Goal: Information Seeking & Learning: Learn about a topic

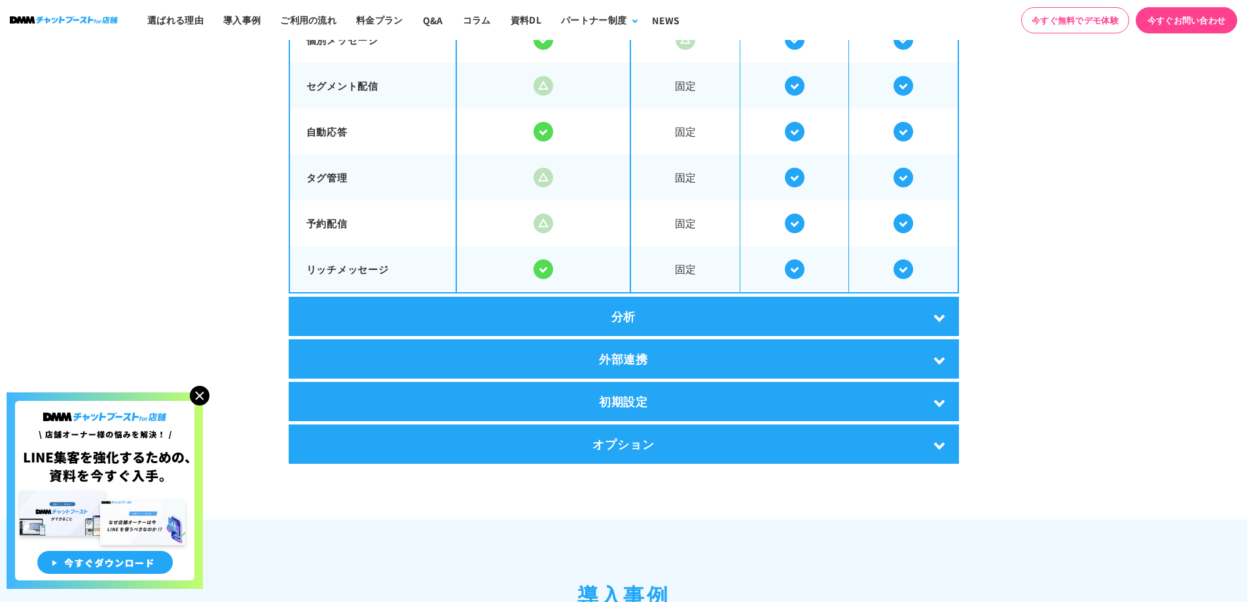
scroll to position [2433, 0]
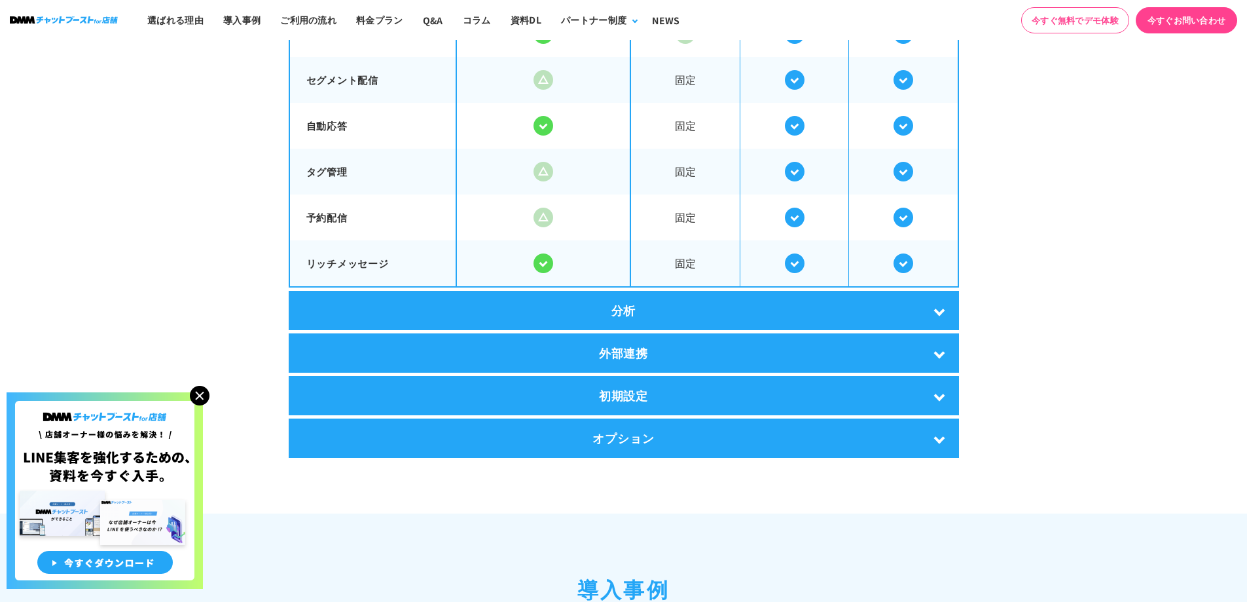
click at [823, 317] on div "分析" at bounding box center [624, 310] width 670 height 39
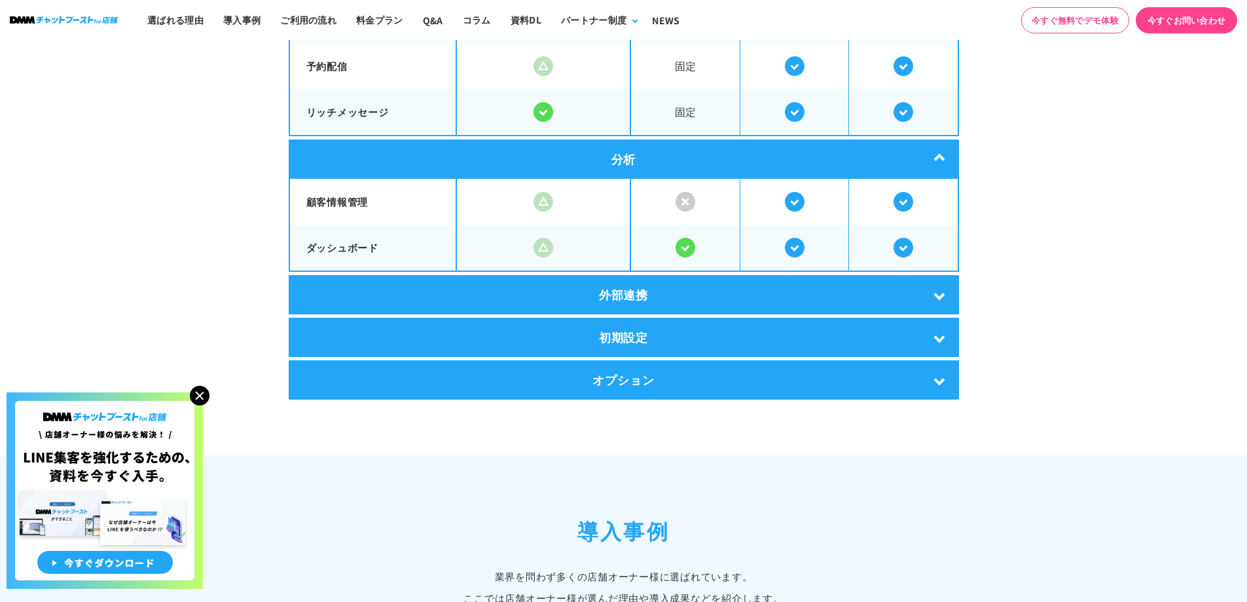
scroll to position [2585, 0]
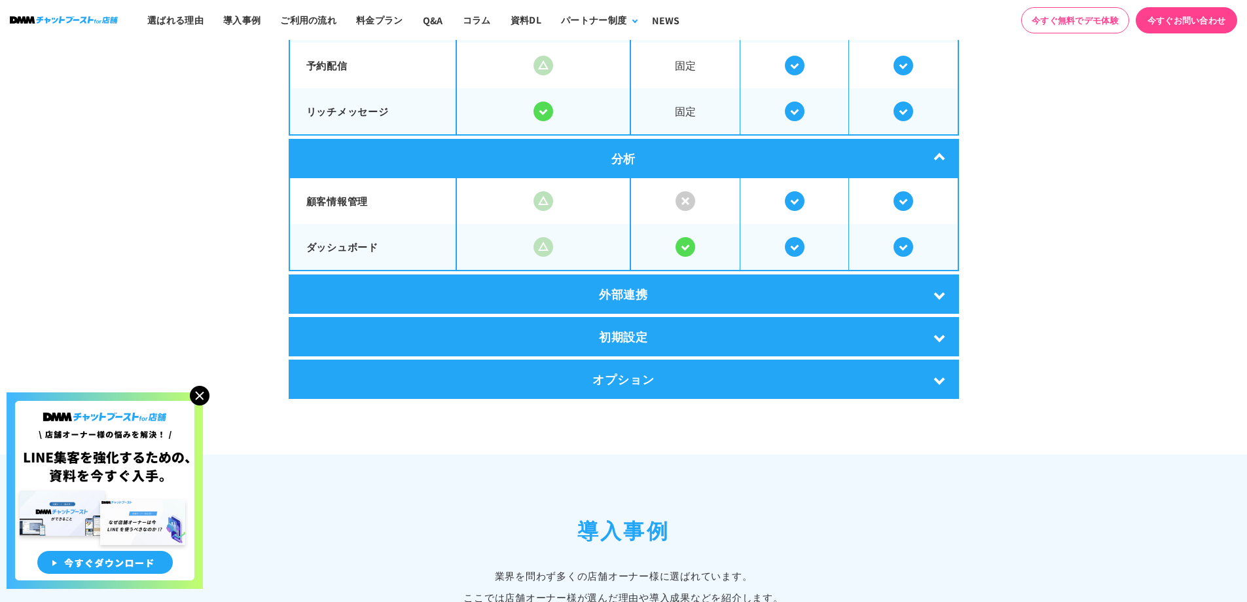
click at [831, 300] on div "外部連携" at bounding box center [624, 293] width 670 height 39
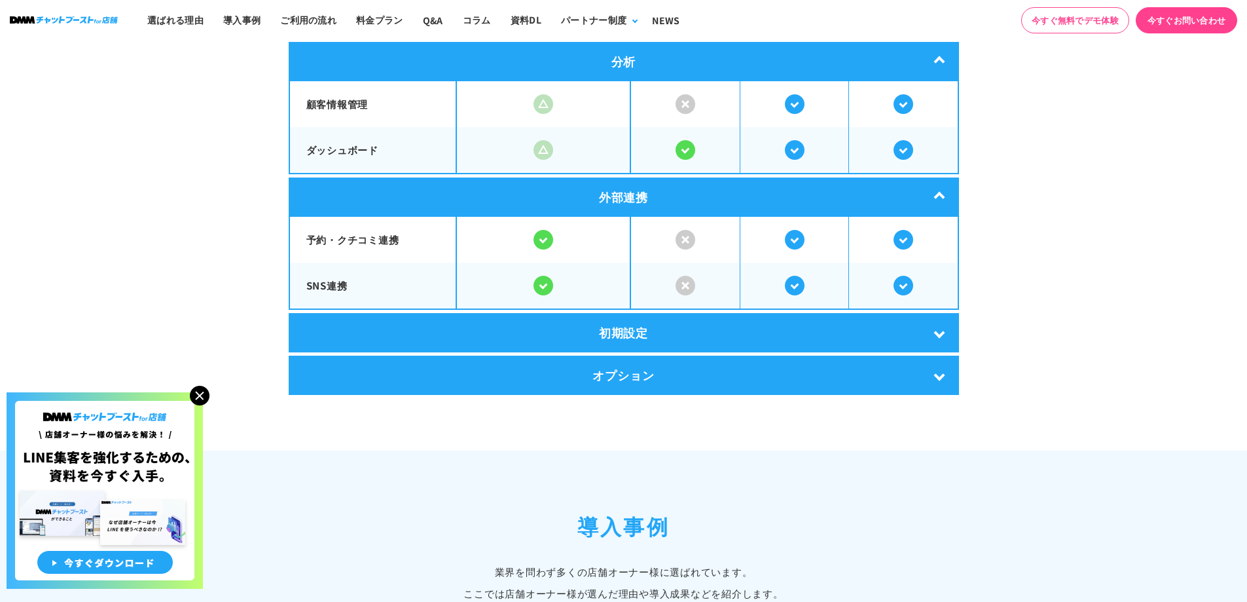
click at [811, 323] on div "初期設定" at bounding box center [624, 332] width 670 height 39
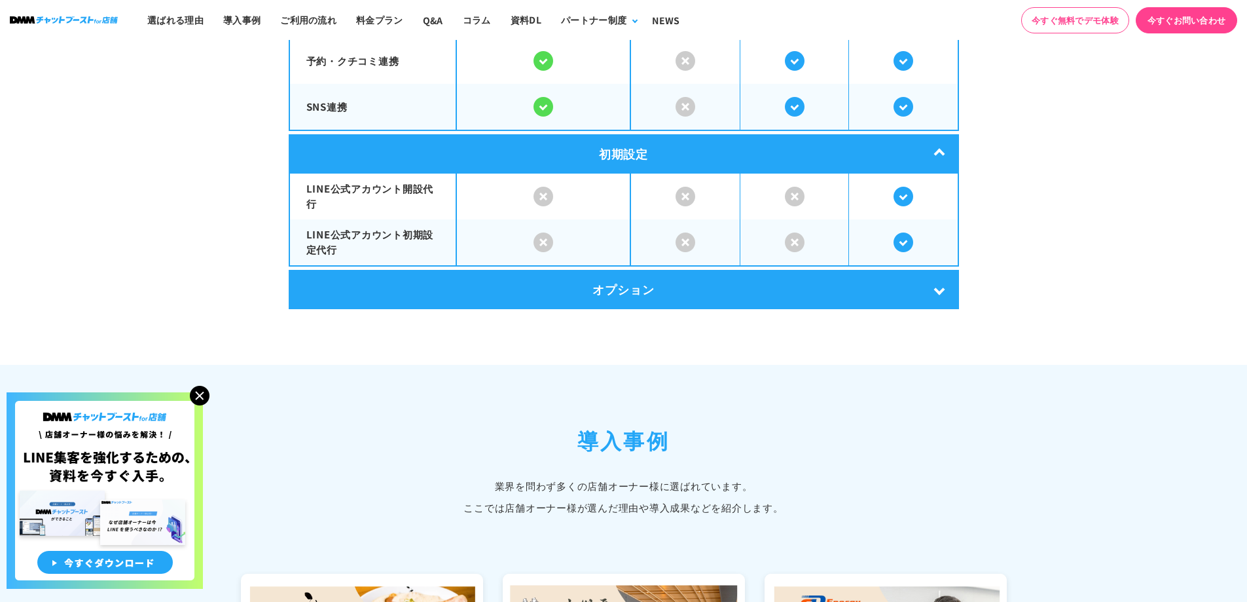
click at [766, 289] on div "オプション" at bounding box center [624, 289] width 670 height 39
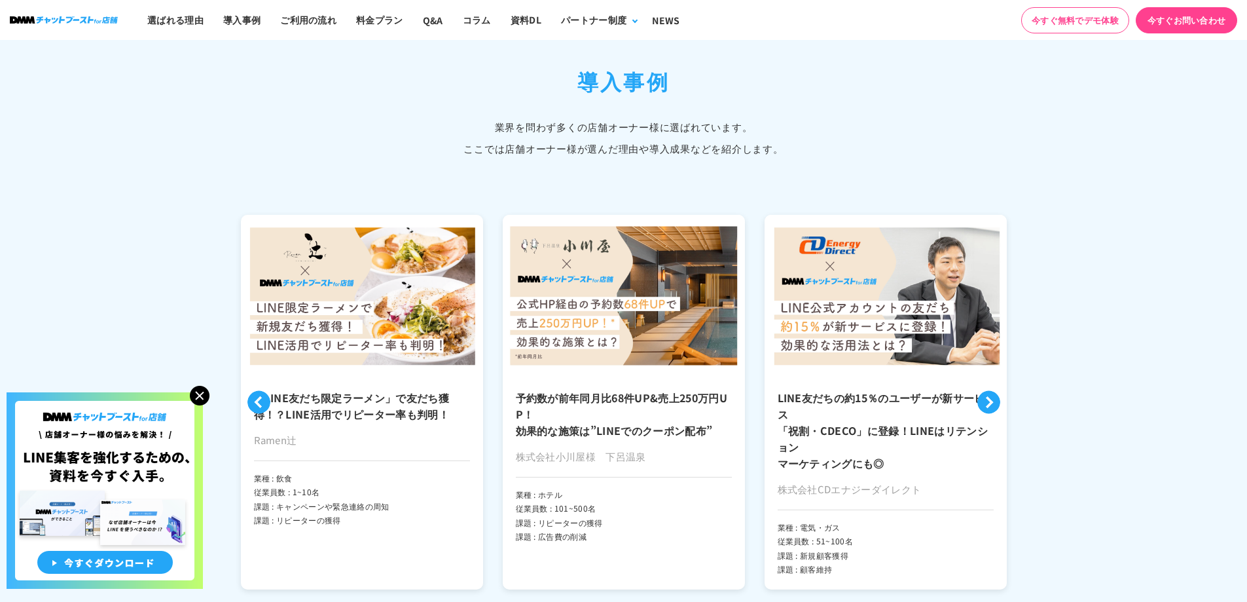
scroll to position [3267, 0]
click at [458, 410] on h3 "「LINE友だち限定ラーメン」で友だち獲得！？LINE活用でリピーター率も判明！" at bounding box center [362, 405] width 216 height 33
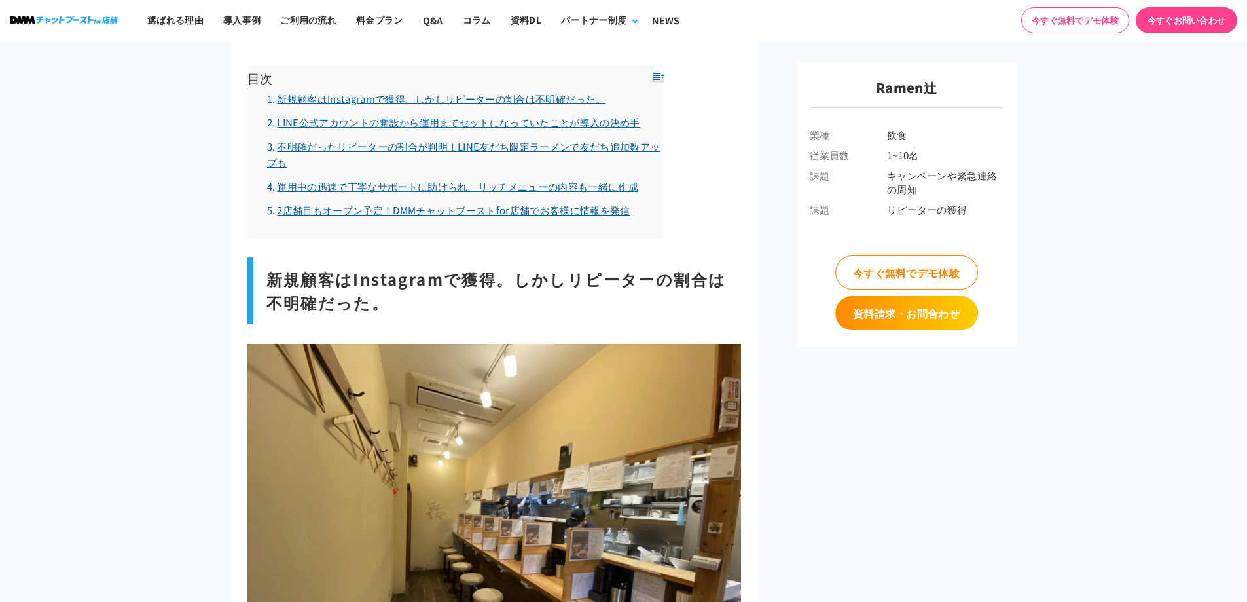
scroll to position [1581, 0]
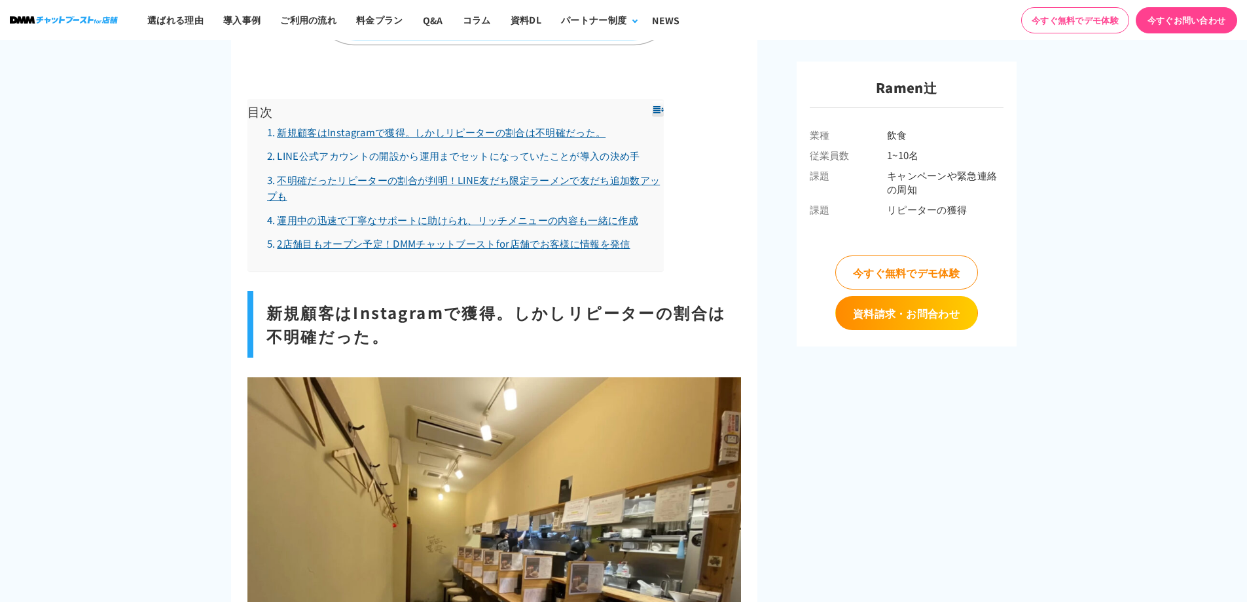
click at [428, 160] on link "LINE公式アカウントの開設から運用までセットになっていたことが導入の決め手" at bounding box center [453, 156] width 373 height 14
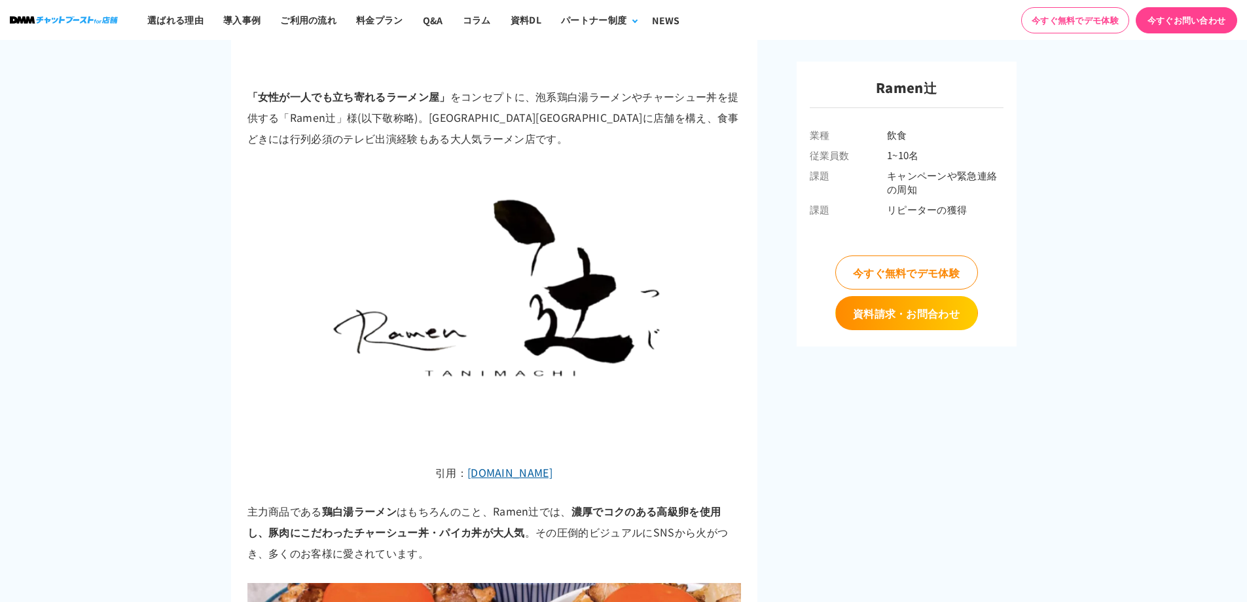
scroll to position [516, 0]
drag, startPoint x: 296, startPoint y: 120, endPoint x: 333, endPoint y: 115, distance: 37.0
click at [328, 117] on p "「女性が一人でも立ち寄れるラーメン屋」 をコンセプトに、泡系鶏白湯ラーメンやチャーシュー丼を提供する「Ramen辻」様(以下敬称略)。大阪市中央区に店舗を構え…" at bounding box center [494, 116] width 494 height 63
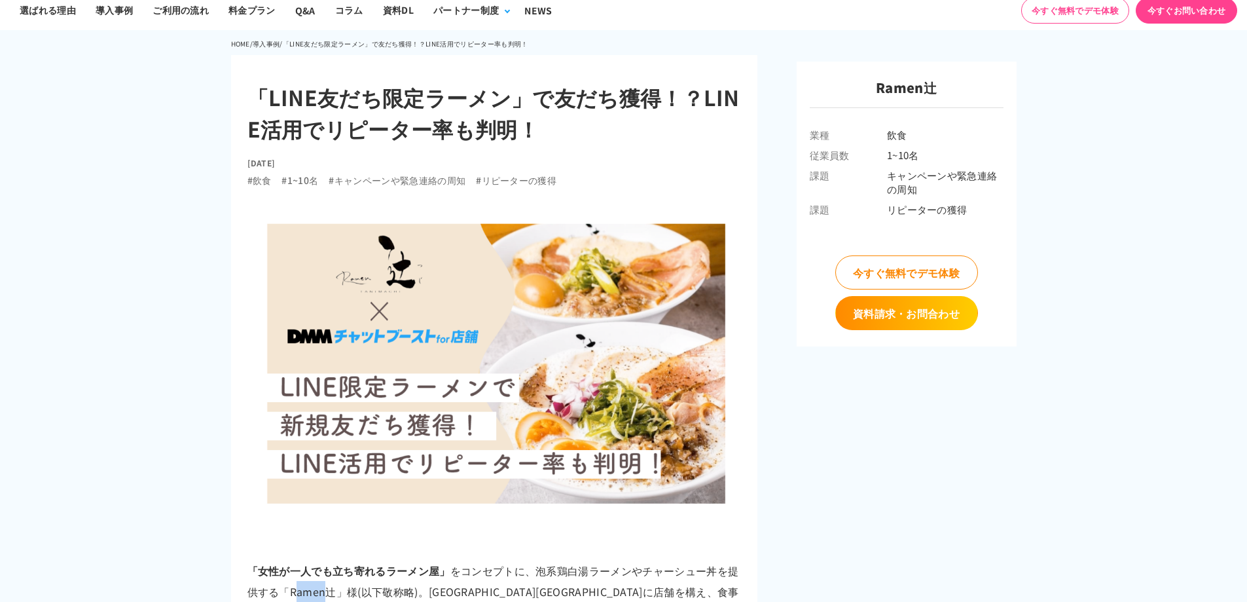
scroll to position [0, 0]
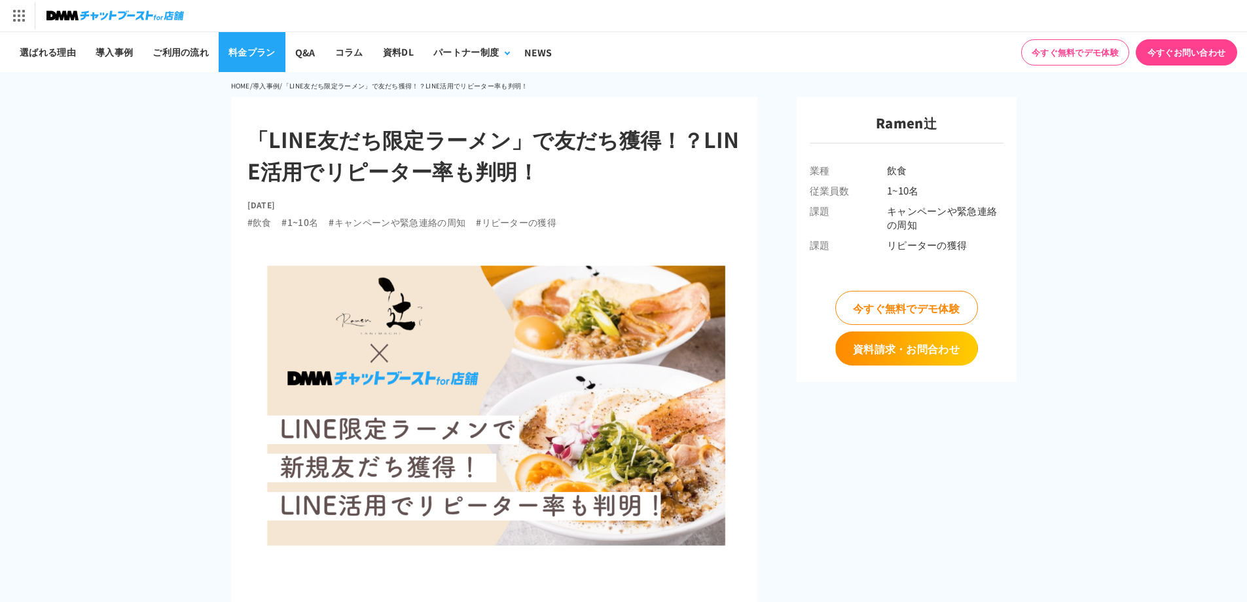
click at [245, 52] on link "料金プラン" at bounding box center [252, 52] width 67 height 40
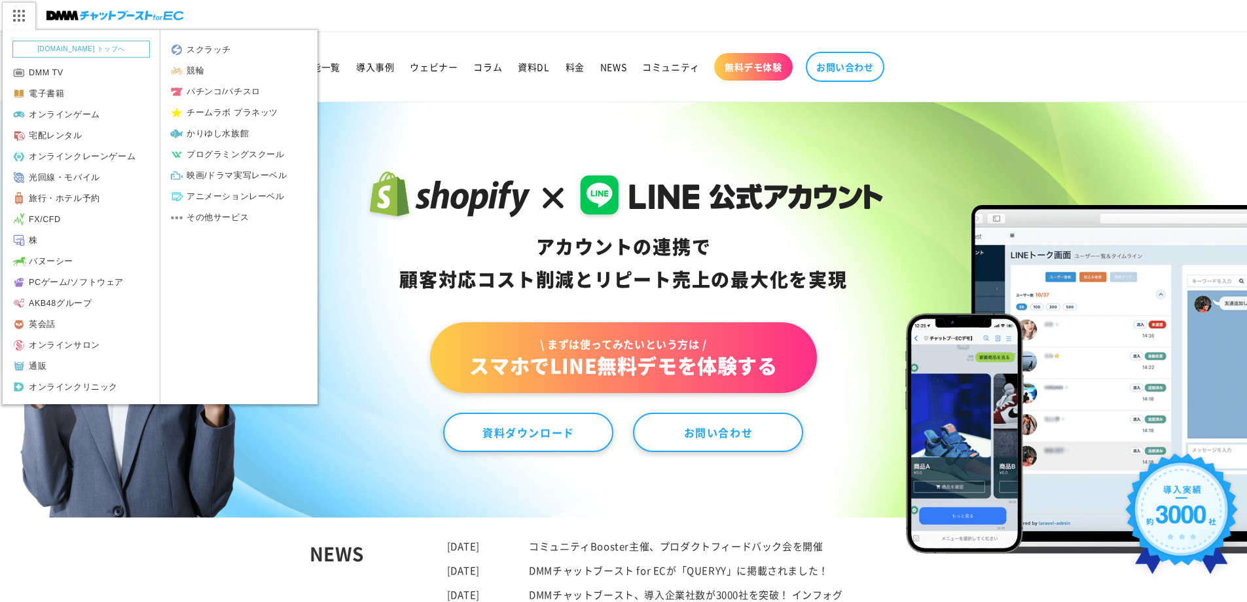
click at [15, 24] on img at bounding box center [18, 15] width 33 height 27
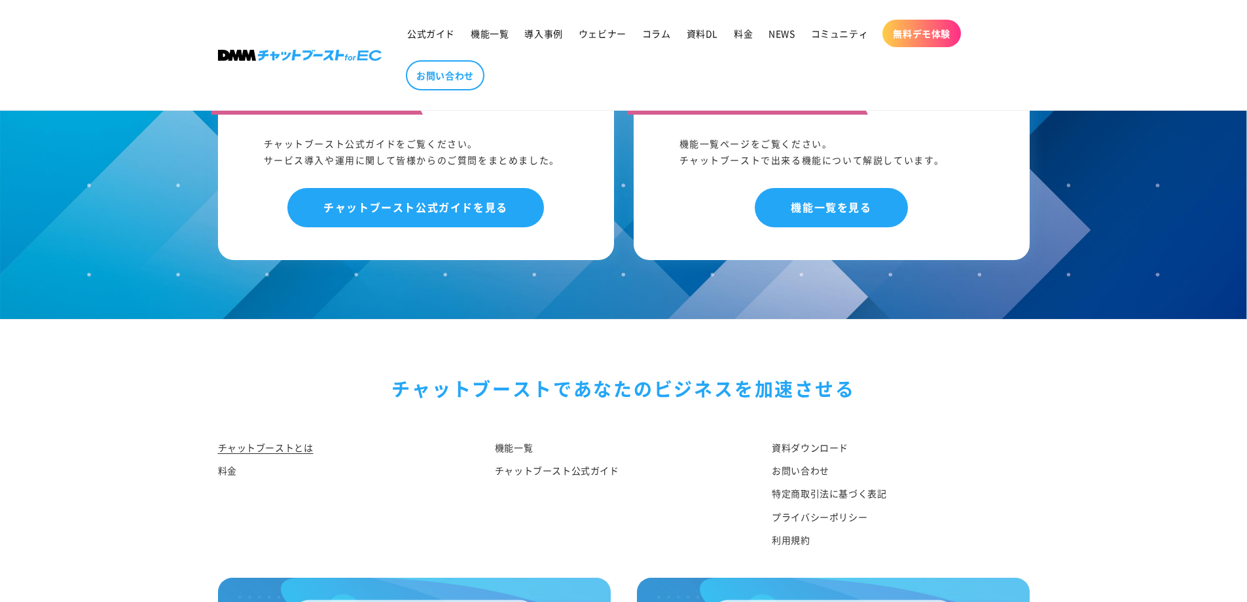
scroll to position [6802, 0]
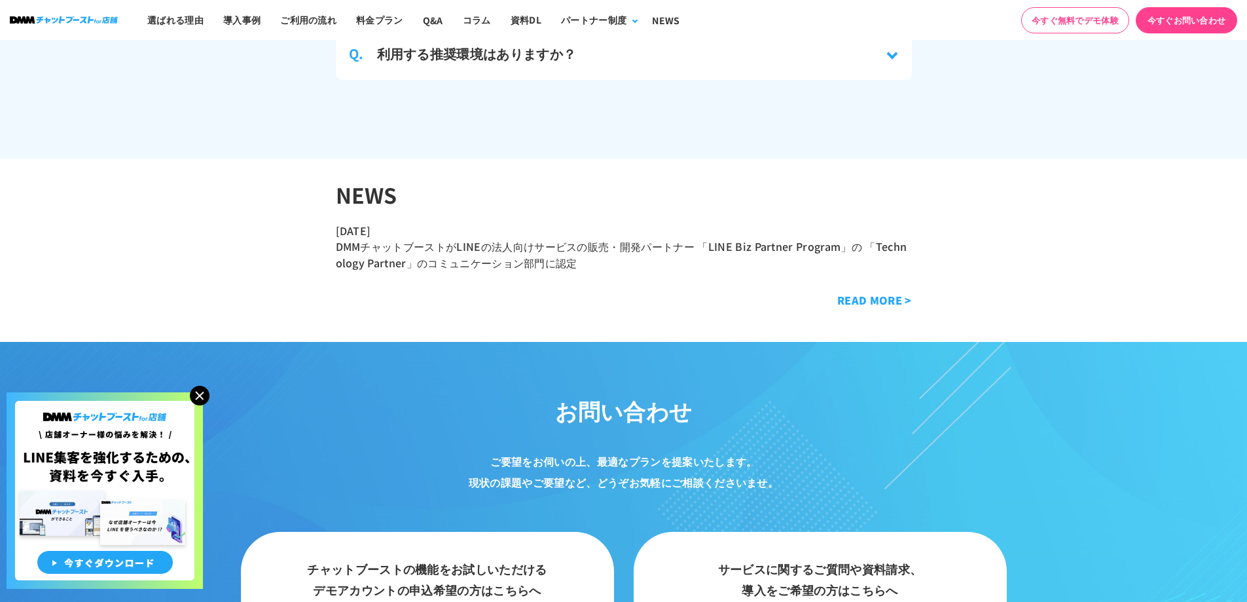
scroll to position [6831, 0]
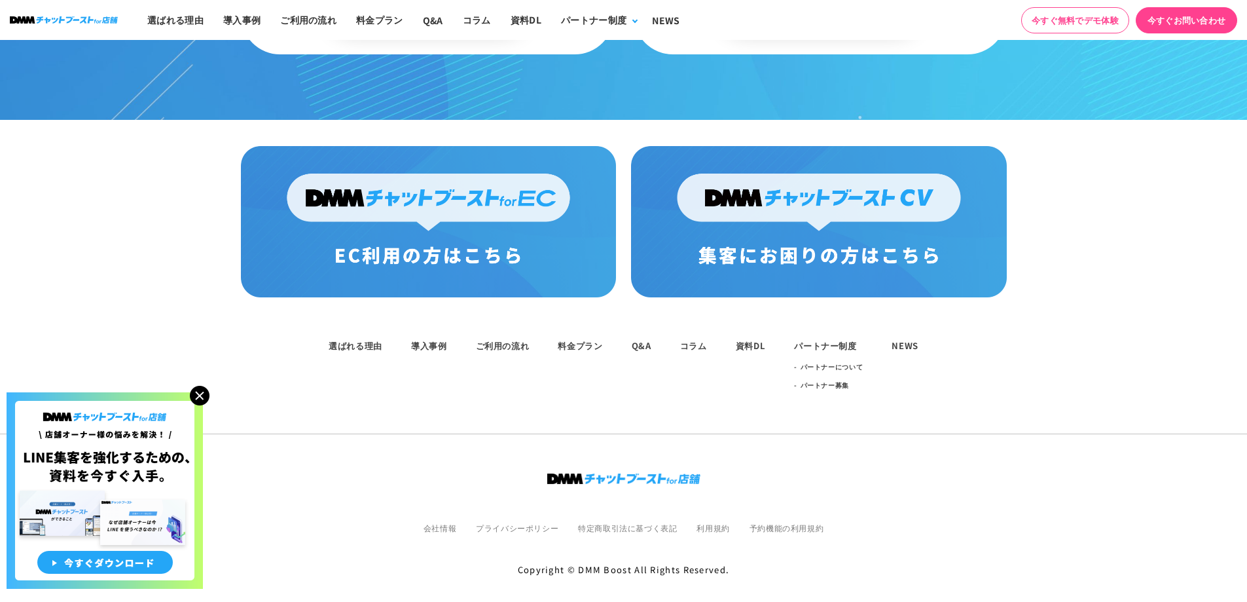
click at [442, 522] on link "会社情報" at bounding box center [439, 527] width 33 height 11
click at [907, 339] on link "NEWS" at bounding box center [904, 345] width 27 height 12
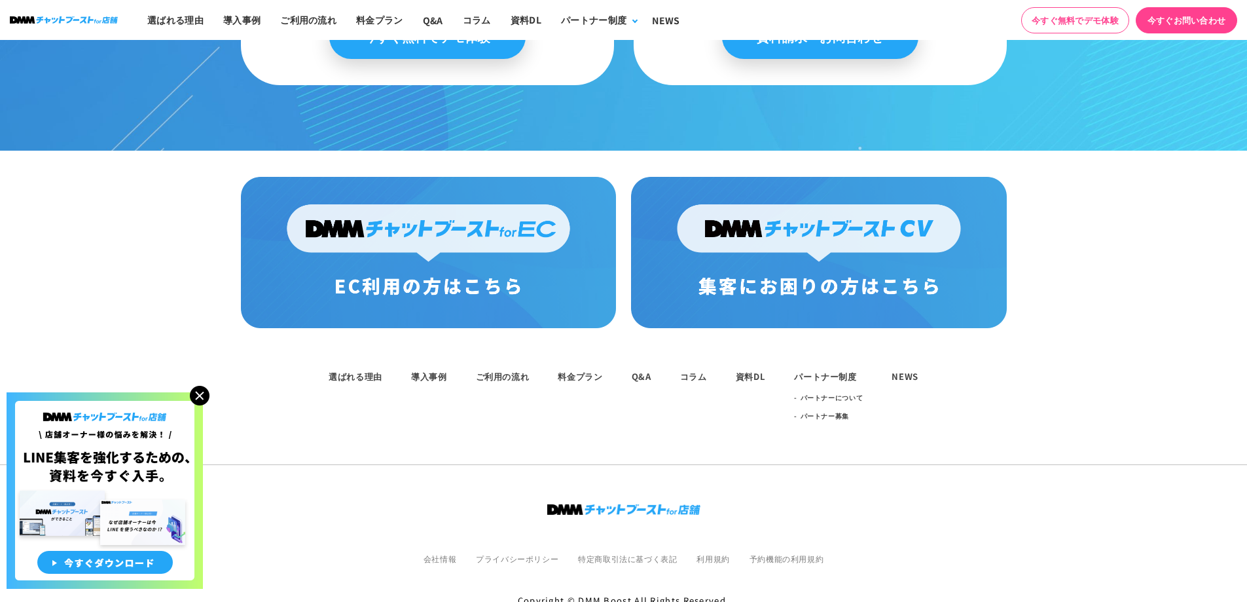
scroll to position [6831, 0]
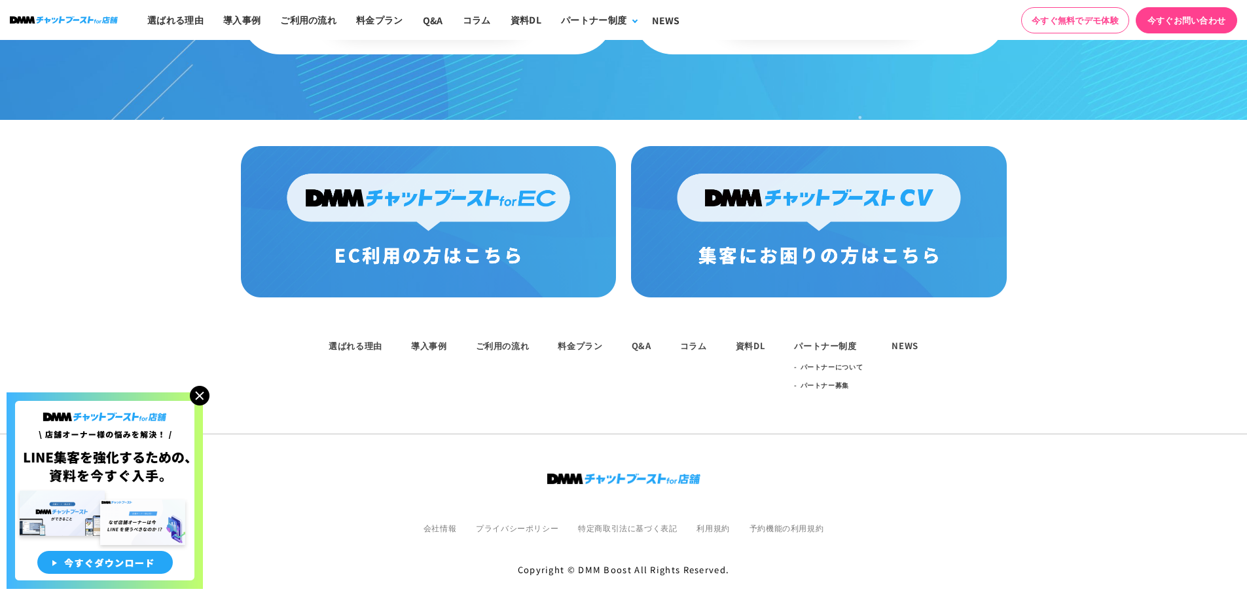
click at [643, 338] on ul "選ばれる理由 導入事例 ご利用の流れ 料金プラン Q&A コラム 資料DL パートナー制度 パートナーについて パートナー募集 NEWS" at bounding box center [623, 365] width 1247 height 58
click at [643, 339] on link "Q&A" at bounding box center [642, 345] width 20 height 12
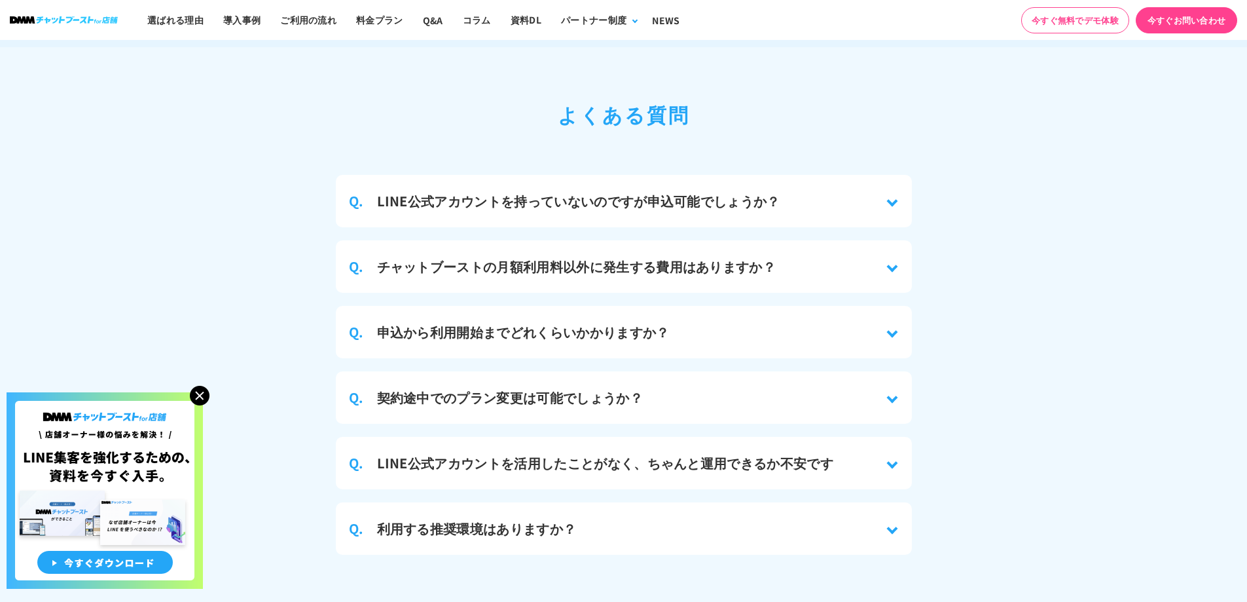
scroll to position [6831, 0]
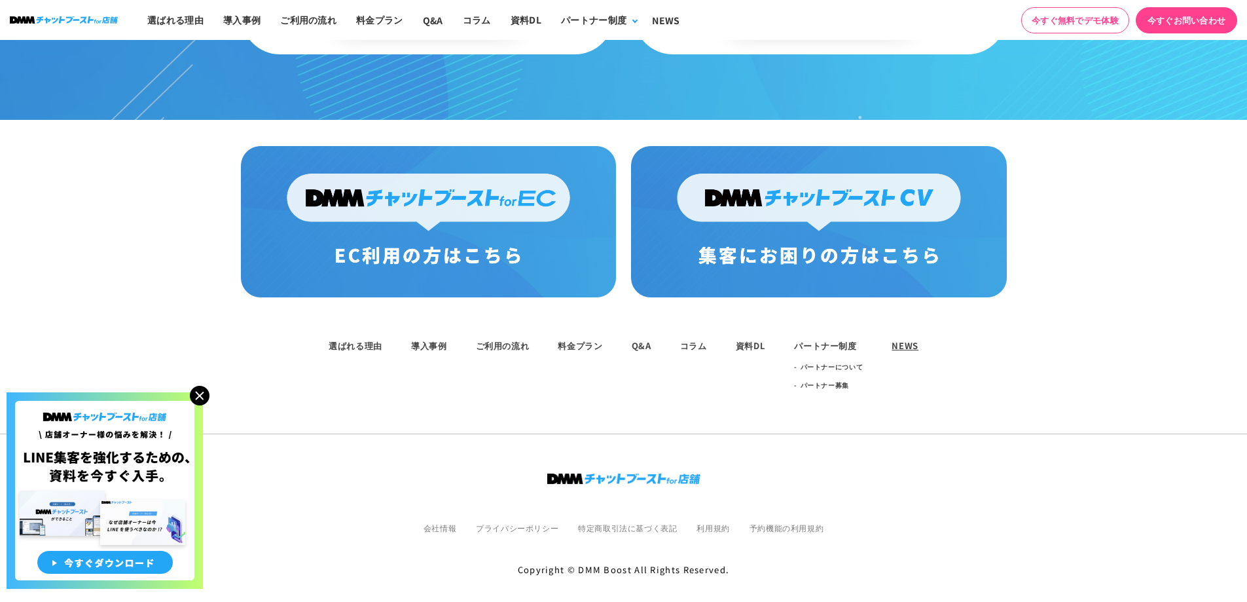
click at [907, 339] on link "NEWS" at bounding box center [904, 345] width 27 height 12
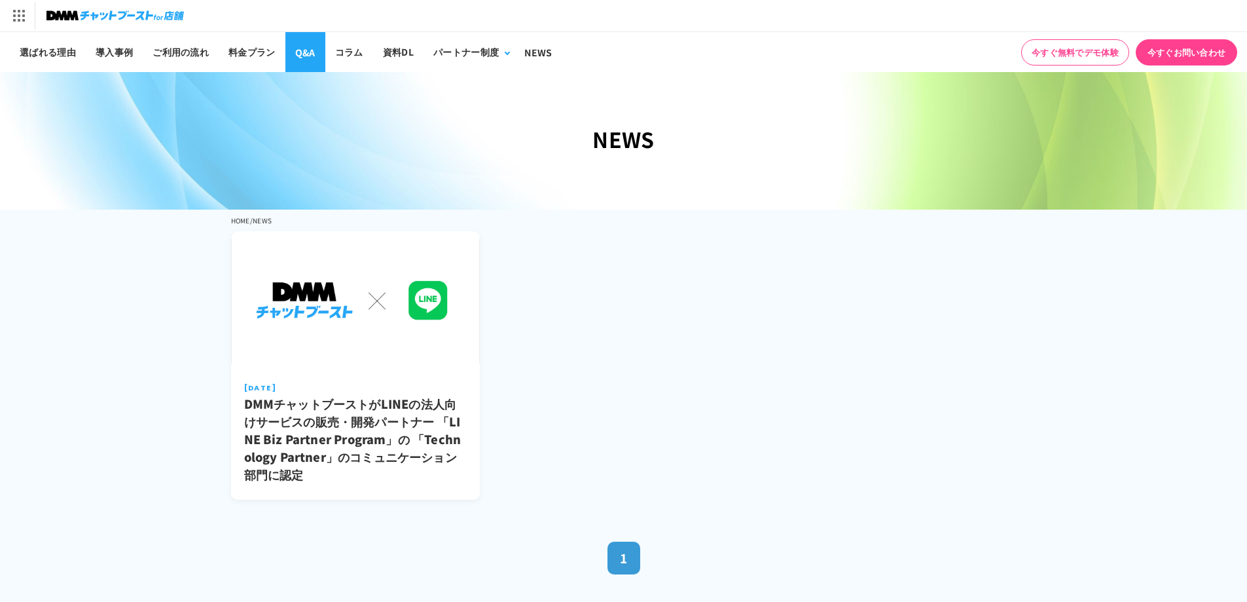
click at [117, 5] on link at bounding box center [110, 15] width 147 height 31
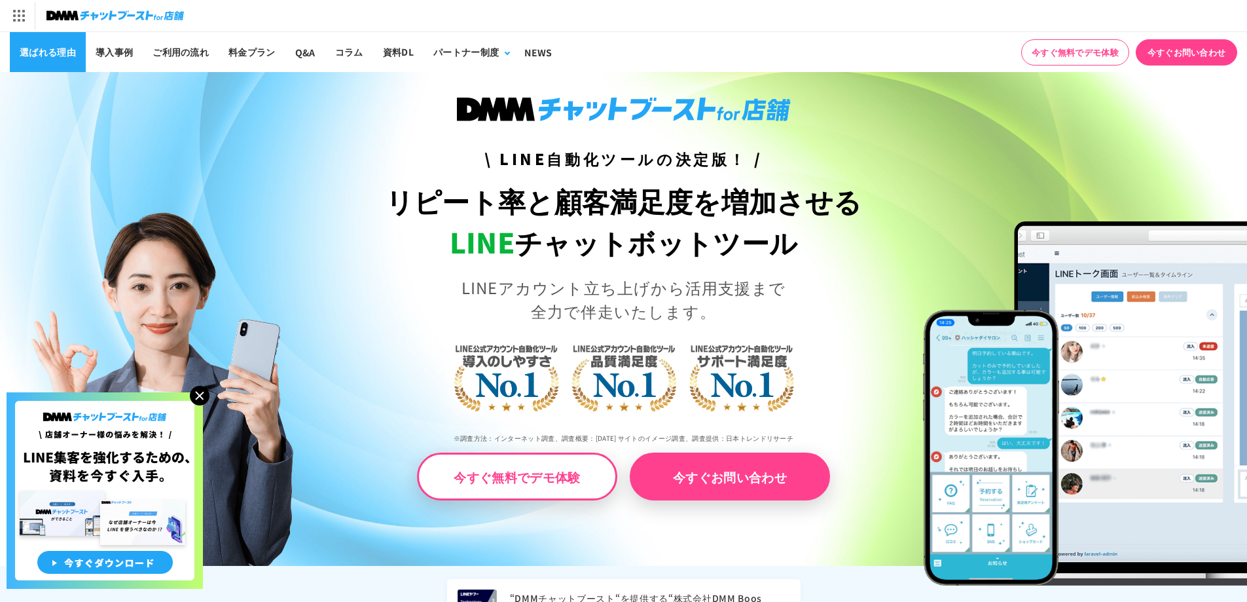
click at [58, 52] on link "選ばれる理由" at bounding box center [48, 52] width 76 height 40
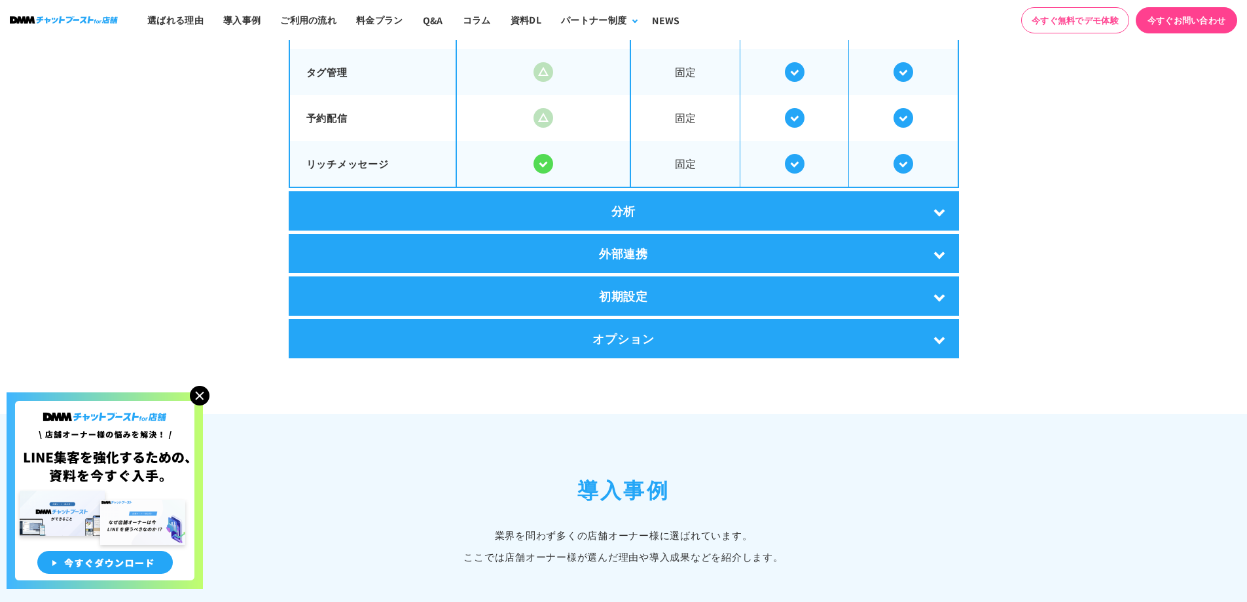
scroll to position [2538, 0]
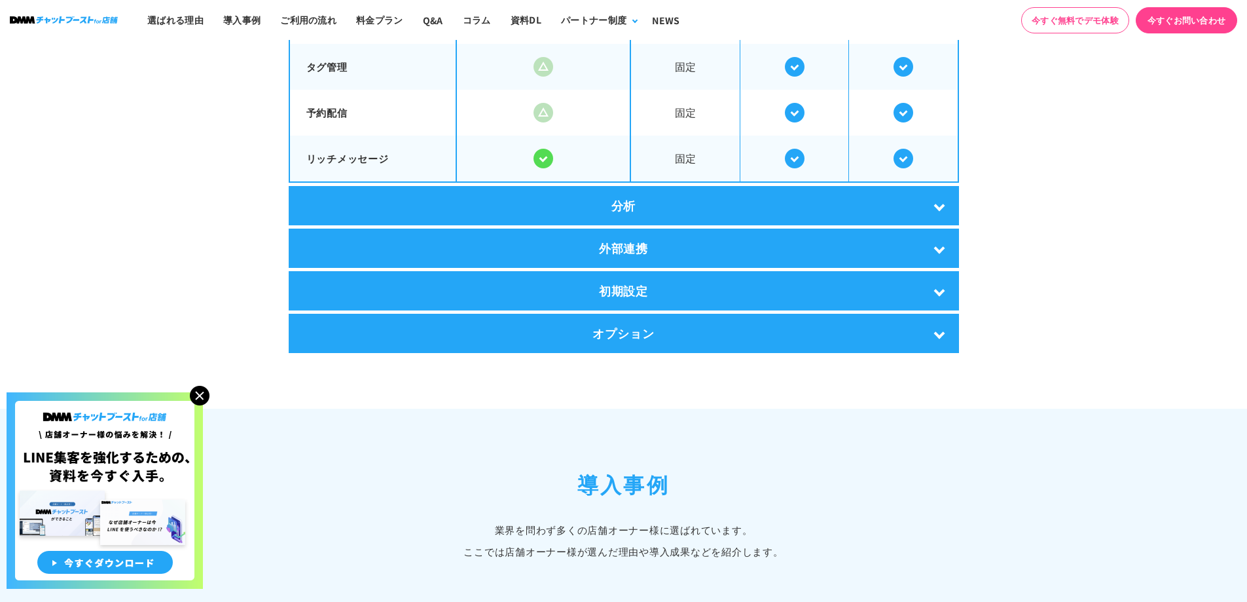
click at [588, 191] on div "分析" at bounding box center [624, 205] width 670 height 39
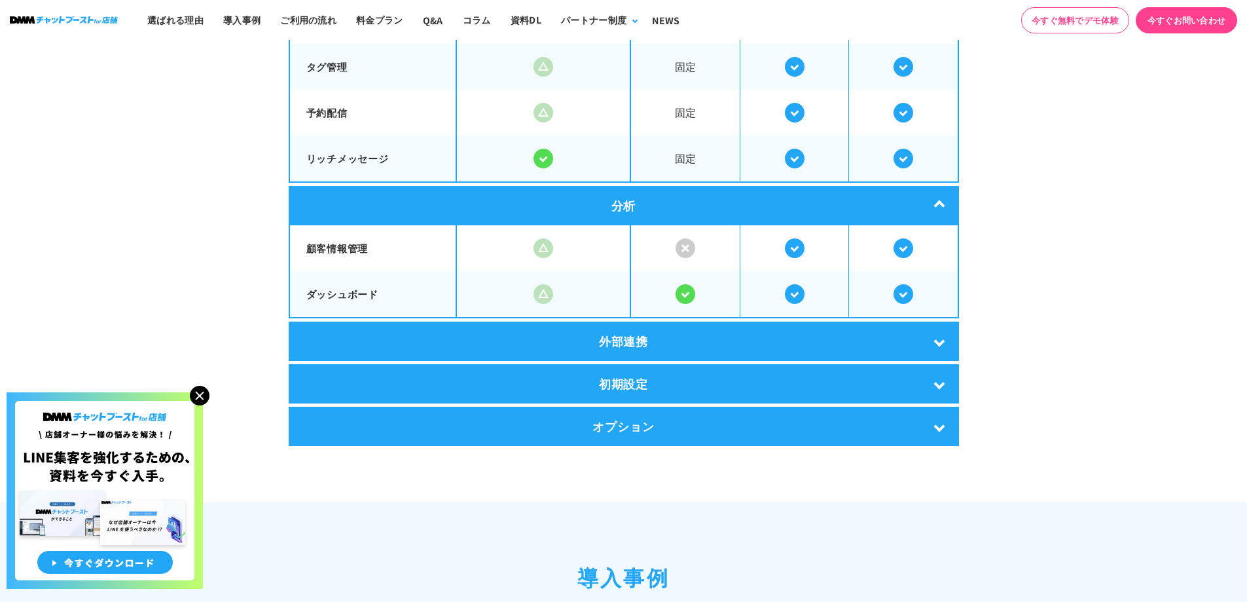
click at [615, 329] on div "外部連携" at bounding box center [624, 340] width 670 height 39
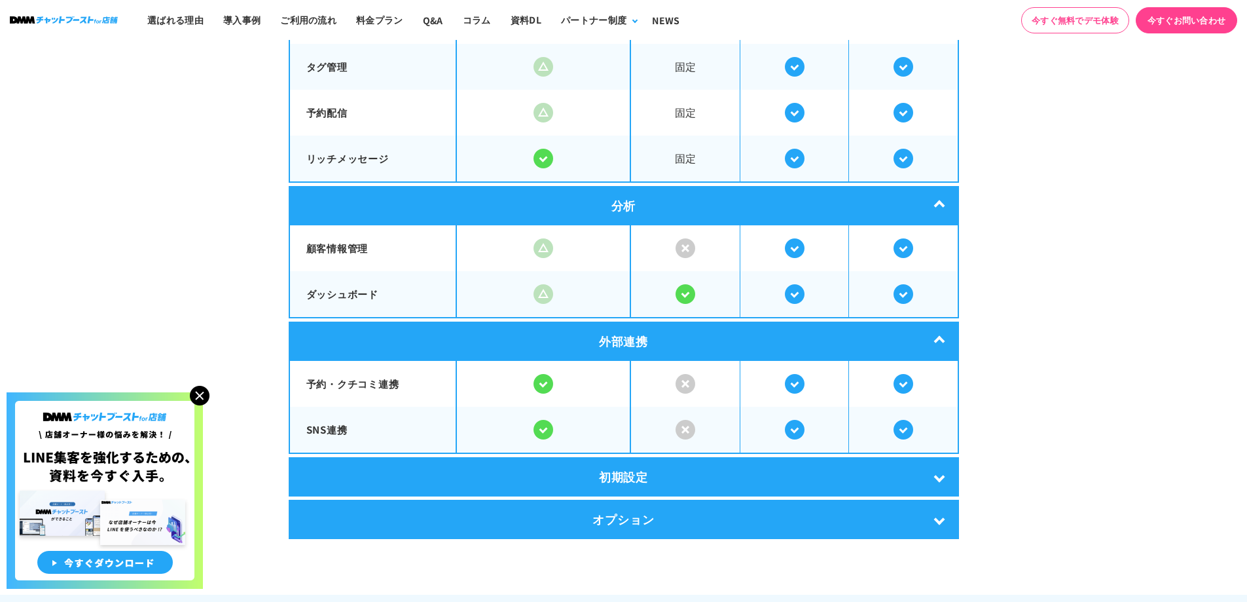
click at [635, 471] on div "初期設定" at bounding box center [624, 476] width 670 height 39
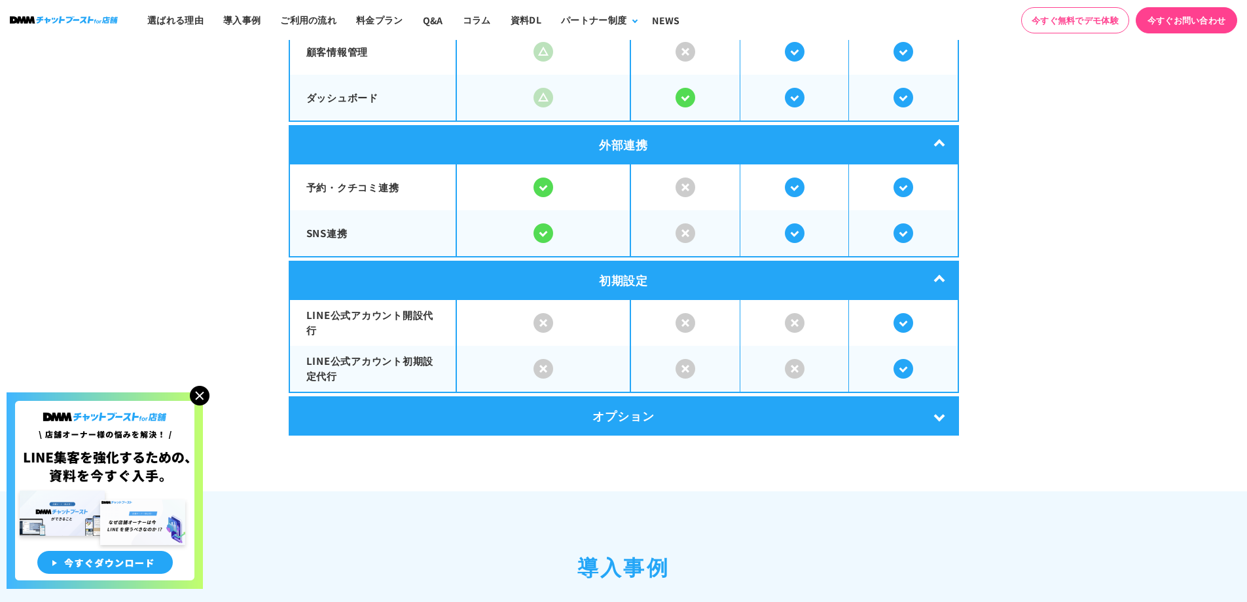
click at [638, 398] on div "オプション" at bounding box center [624, 415] width 670 height 39
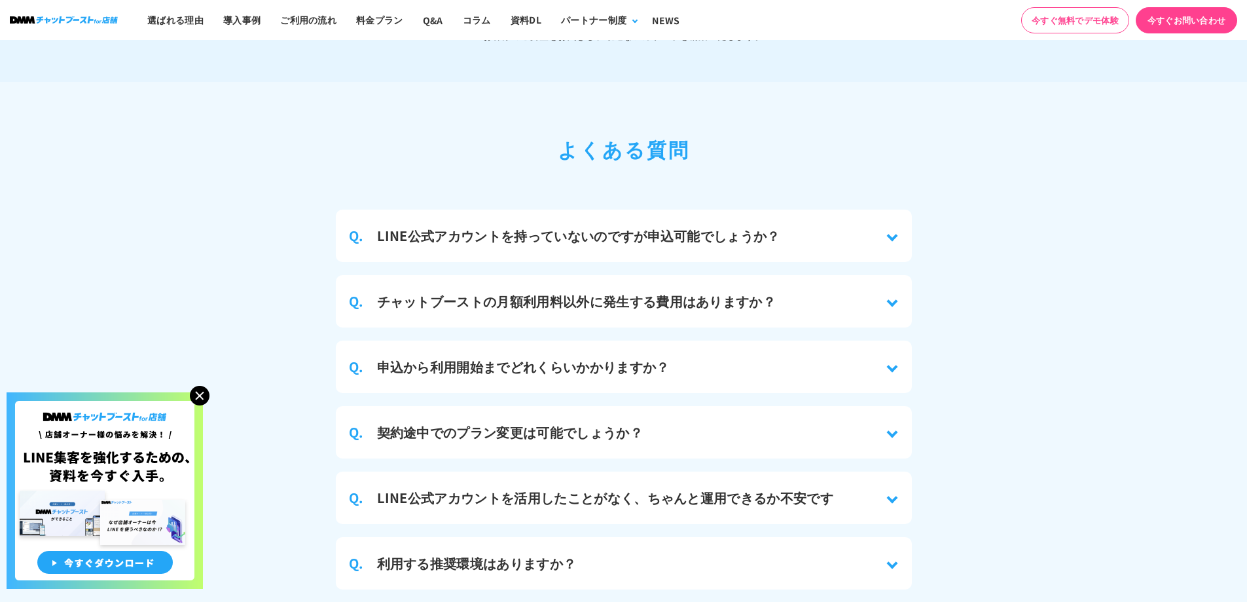
scroll to position [6003, 0]
click at [599, 240] on div "Q. LINE公式アカウントを持っていないのですが申込可能でしょうか？" at bounding box center [624, 236] width 576 height 52
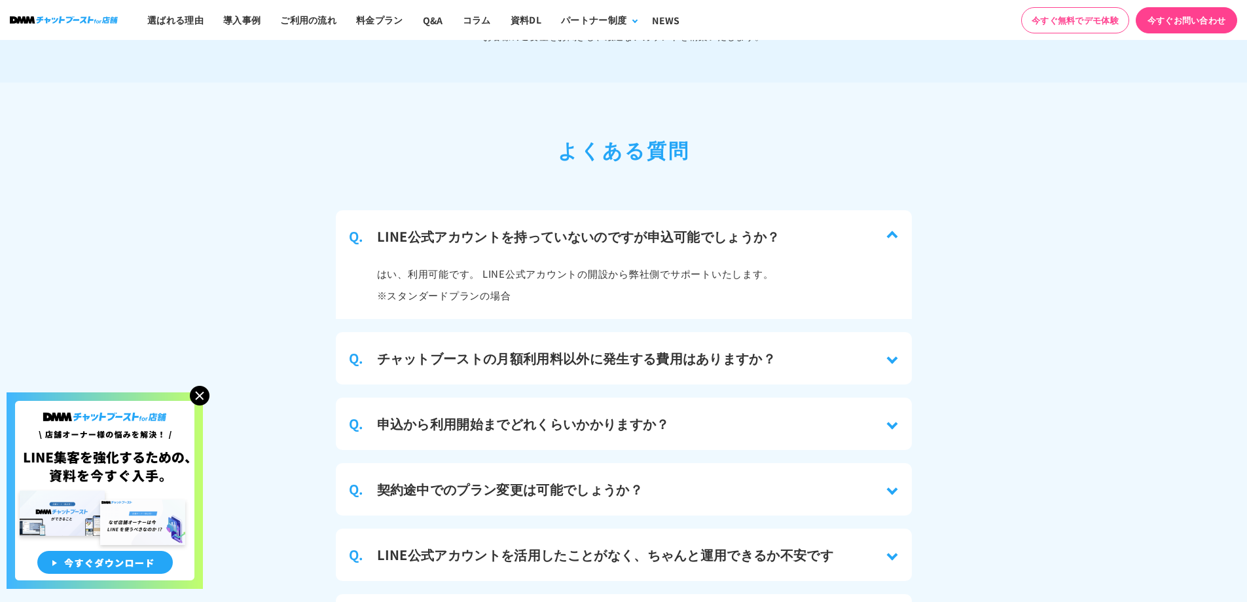
click at [606, 348] on h3 "チャットブーストの月額利用料以外に発生する費用はありますか？" at bounding box center [576, 358] width 399 height 20
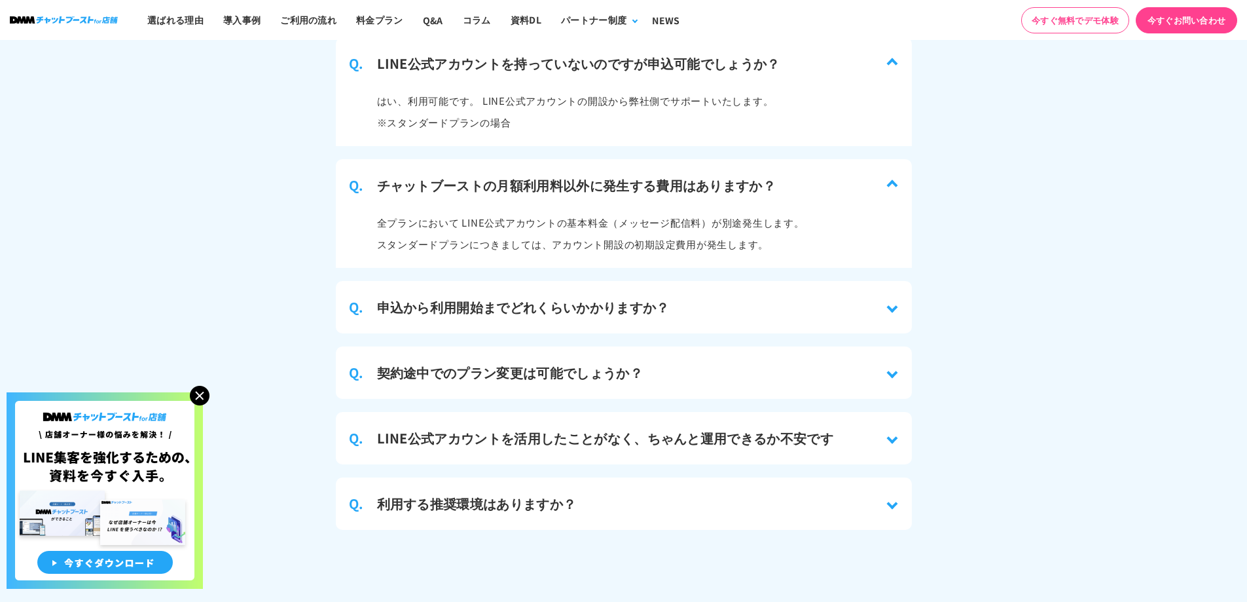
scroll to position [6186, 0]
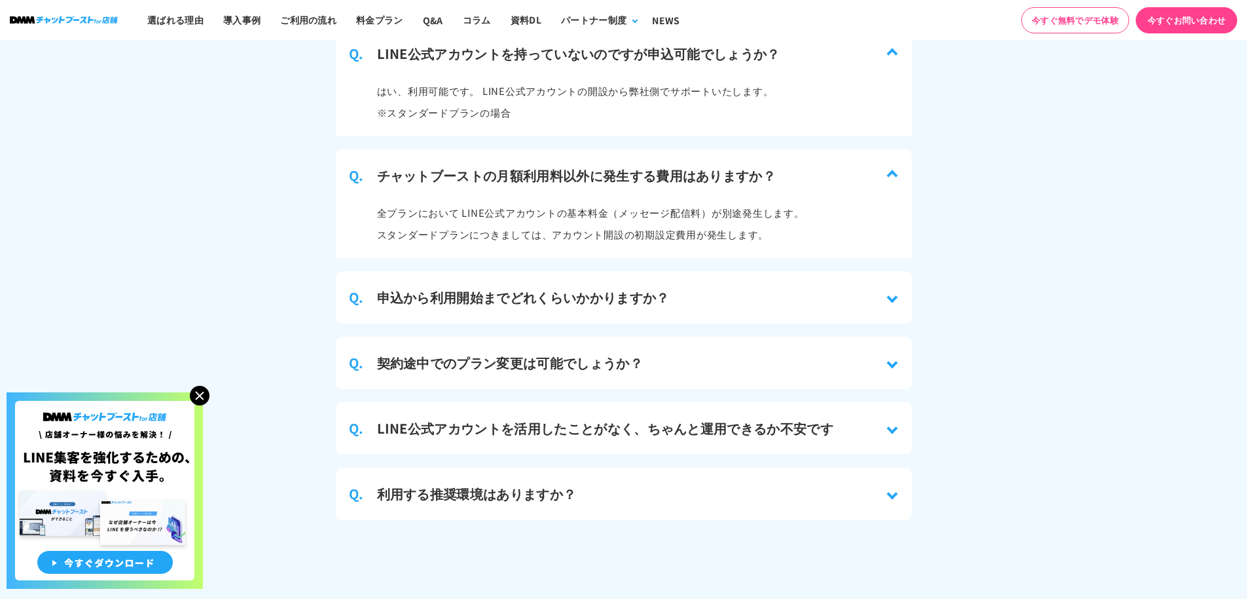
click at [596, 297] on div "Q. 申込から利用開始までどれくらいかかりますか？" at bounding box center [624, 297] width 576 height 52
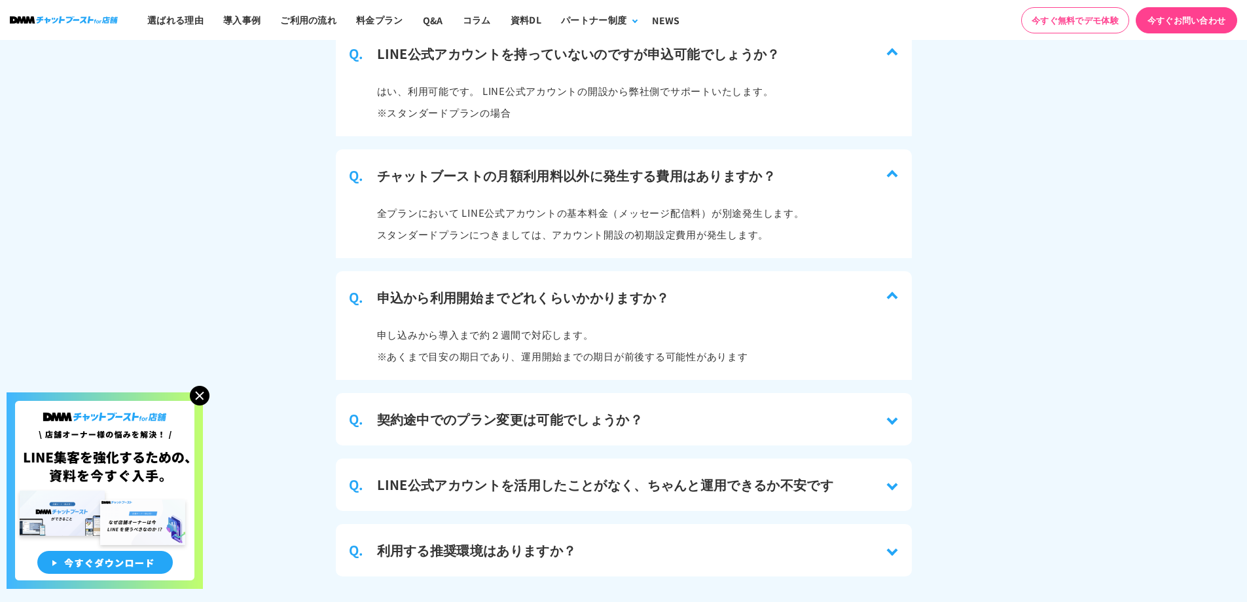
click at [624, 409] on h3 "契約途中でのプラン変更は可能でしょうか？" at bounding box center [510, 419] width 266 height 20
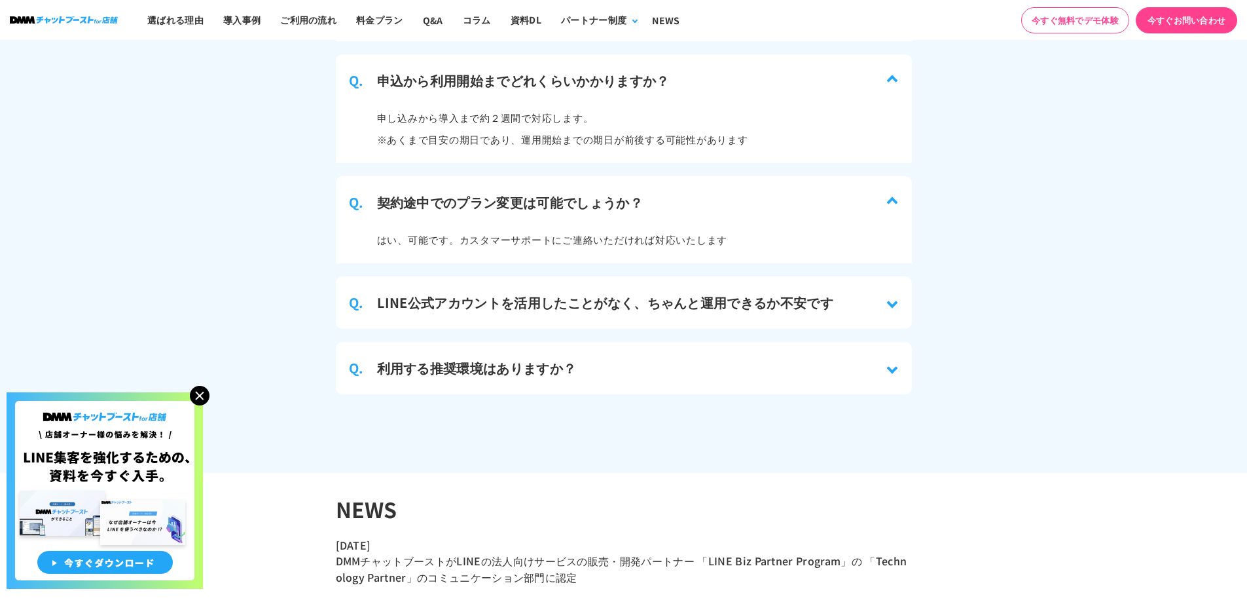
scroll to position [6402, 0]
click at [590, 304] on div "Q. LINE公式アカウントを活用したことがなく、ちゃんと運用できるか不安です" at bounding box center [624, 303] width 576 height 52
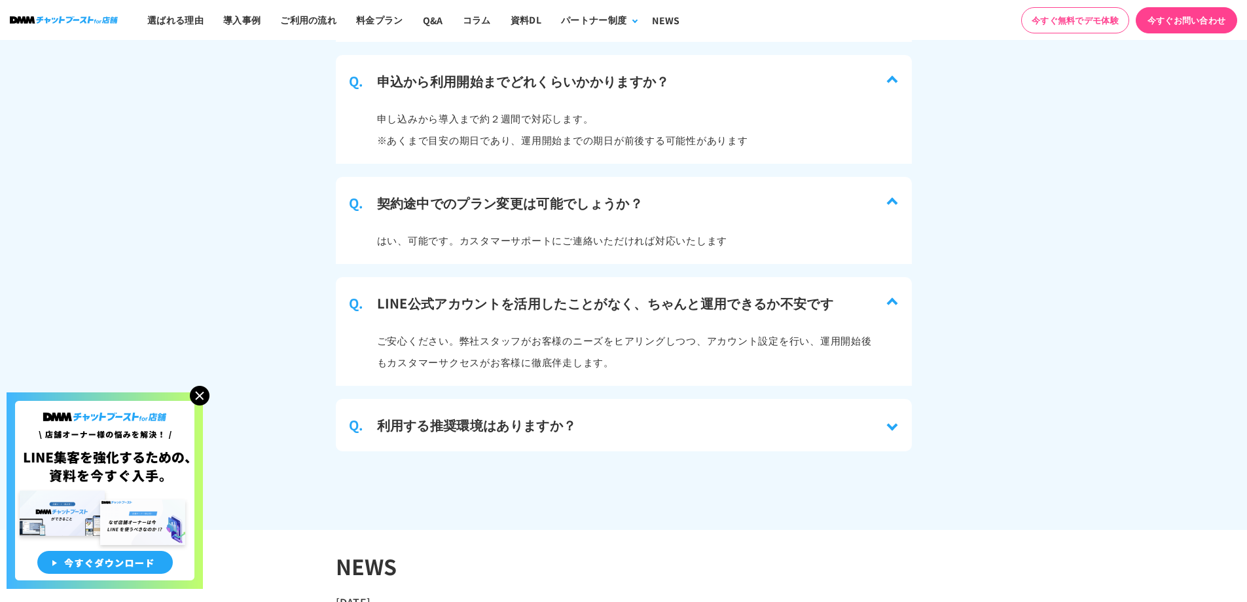
click at [588, 401] on div "Q. 利用する推奨環境はありますか？" at bounding box center [624, 425] width 576 height 52
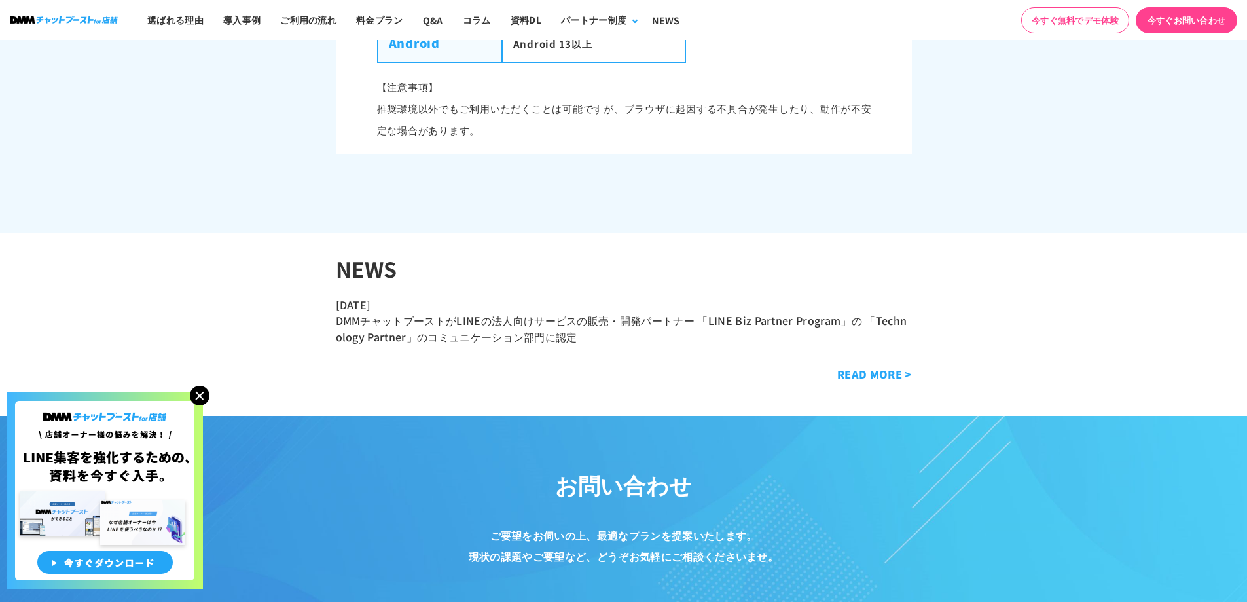
scroll to position [7181, 0]
click at [533, 325] on link "DMMチャットブーストがLINEの法人向けサービスの販売・開発パートナー 「LINE Biz Partner Program」の 「Technology Pa…" at bounding box center [621, 328] width 571 height 32
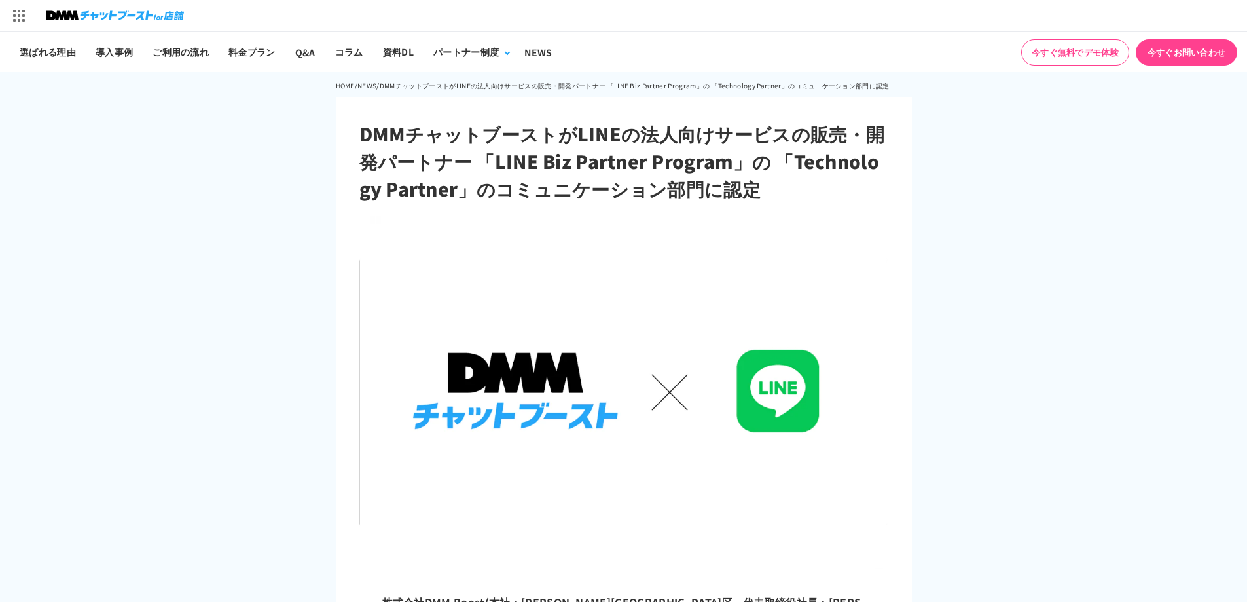
click at [105, 15] on img at bounding box center [114, 16] width 137 height 18
